Goal: Task Accomplishment & Management: Use online tool/utility

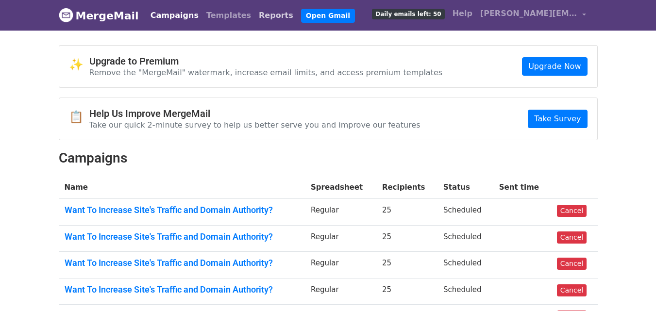
click at [255, 19] on link "Reports" at bounding box center [276, 15] width 42 height 19
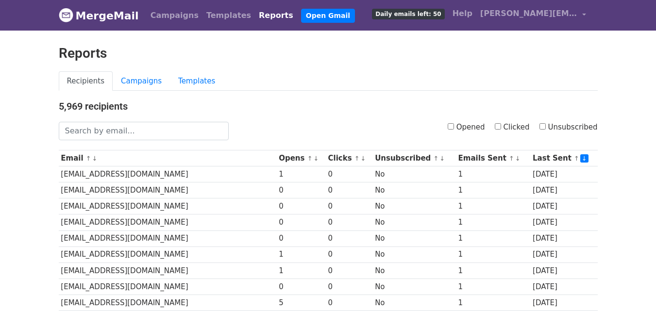
click at [501, 124] on input "Clicked" at bounding box center [497, 126] width 6 height 6
checkbox input "true"
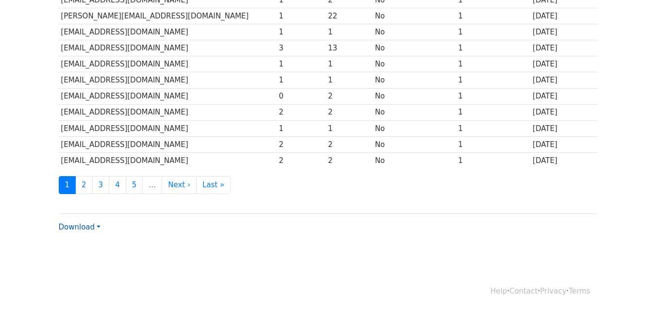
click at [76, 226] on link "Download" at bounding box center [80, 227] width 42 height 9
click at [91, 243] on link "CSV" at bounding box center [97, 246] width 77 height 16
